Goal: Task Accomplishment & Management: Use online tool/utility

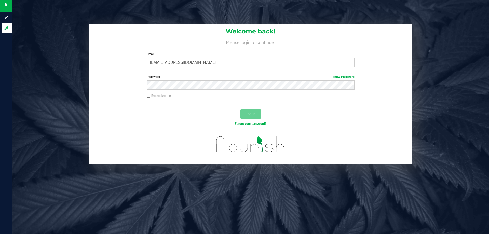
type input "[EMAIL_ADDRESS][DOMAIN_NAME]"
click at [240, 109] on button "Log In" at bounding box center [250, 113] width 20 height 9
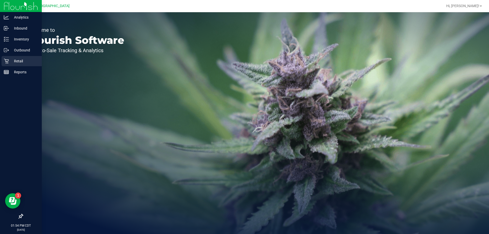
click at [21, 59] on p "Retail" at bounding box center [24, 61] width 31 height 6
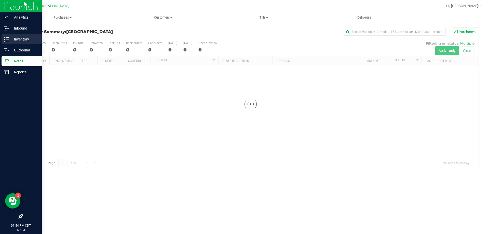
click at [22, 38] on p "Inventory" at bounding box center [24, 39] width 31 height 6
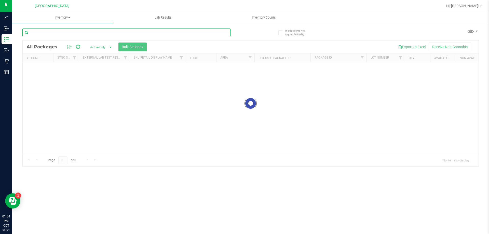
click at [74, 33] on input "text" at bounding box center [126, 33] width 208 height 8
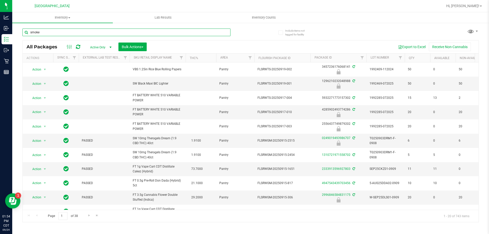
type input "smoke"
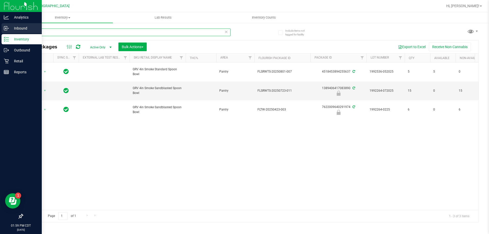
click at [0, 26] on div "Analytics Inbound Inventory Outbound Retail Reports 01:59 PM CDT [DATE] 09/24 […" at bounding box center [244, 117] width 489 height 234
type input "pkt"
